Goal: Find specific page/section: Find specific page/section

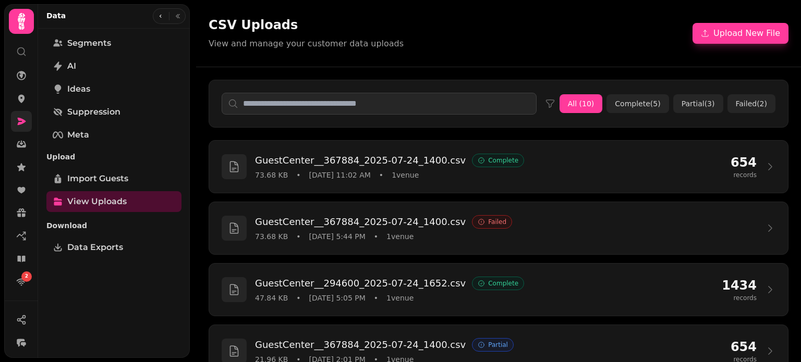
click at [13, 118] on link at bounding box center [21, 121] width 21 height 21
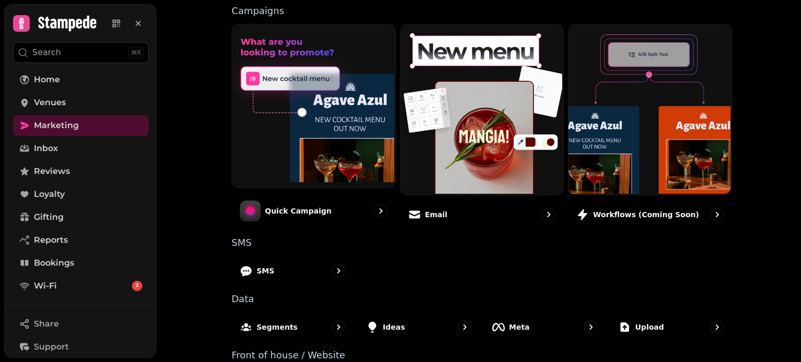
scroll to position [246, 0]
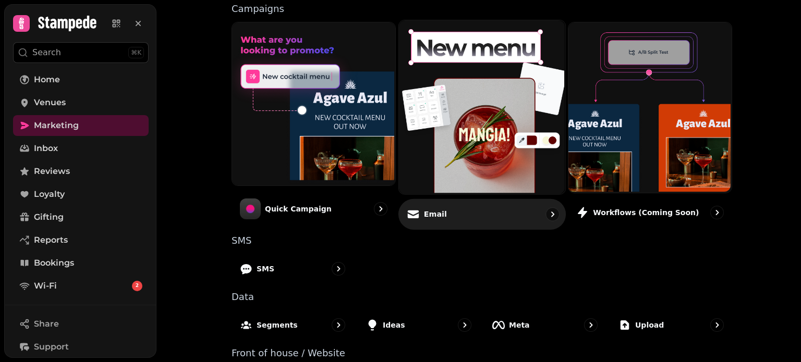
click at [475, 67] on img at bounding box center [480, 106] width 166 height 174
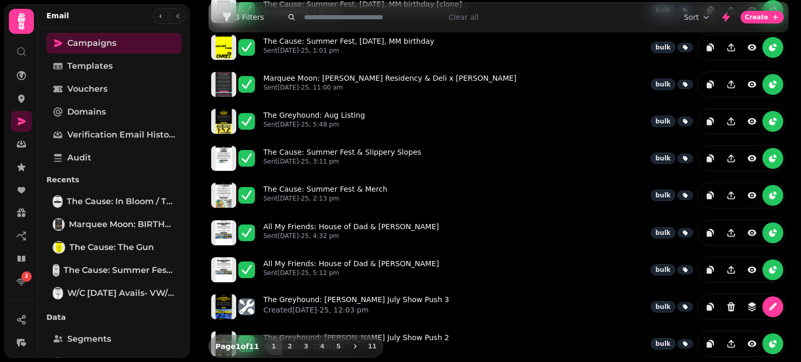
scroll to position [274, 0]
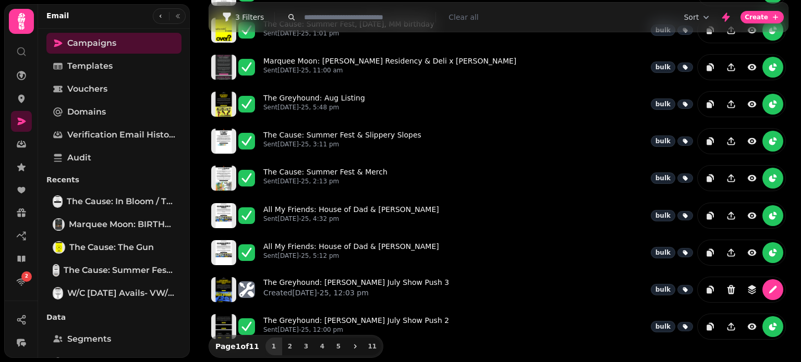
click at [194, 125] on div "Campaigns Filters 3 Filters Clear all Sort Create The Cause: In Bloom / Thumbpr…" at bounding box center [495, 181] width 611 height 362
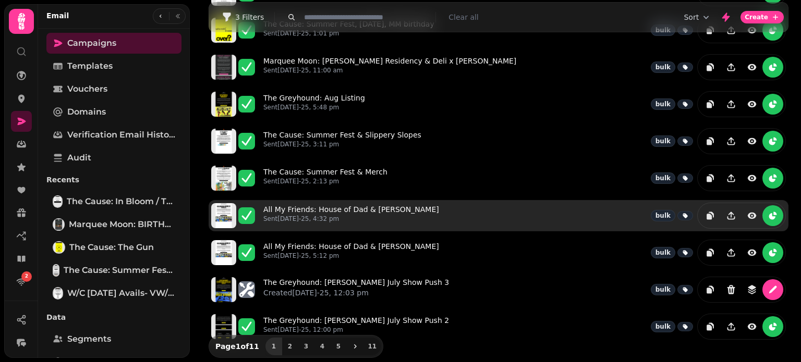
scroll to position [0, 0]
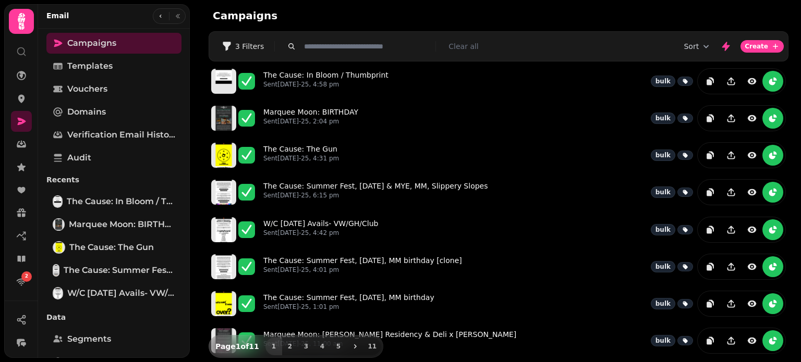
click at [199, 175] on div "The Cause: In Bloom / Thumbprint Sent [DATE]-25, 4:58 pm bulk Marquee Moon: BIR…" at bounding box center [498, 341] width 605 height 559
click at [366, 15] on h2 "Campaigns" at bounding box center [313, 15] width 200 height 15
click at [127, 66] on link "Templates" at bounding box center [113, 66] width 135 height 21
